Goal: Task Accomplishment & Management: Use online tool/utility

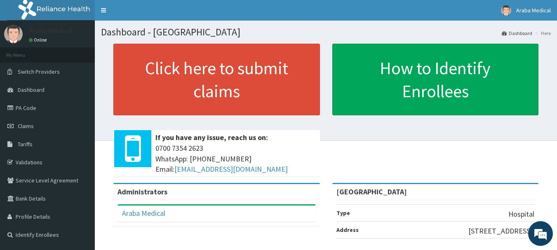
click at [342, 139] on div "Click here to submit claims If you have any issue, reach us on: 0700 7354 2623 …" at bounding box center [326, 113] width 450 height 139
click at [47, 168] on link "Validations" at bounding box center [47, 162] width 95 height 18
